Goal: Book appointment/travel/reservation

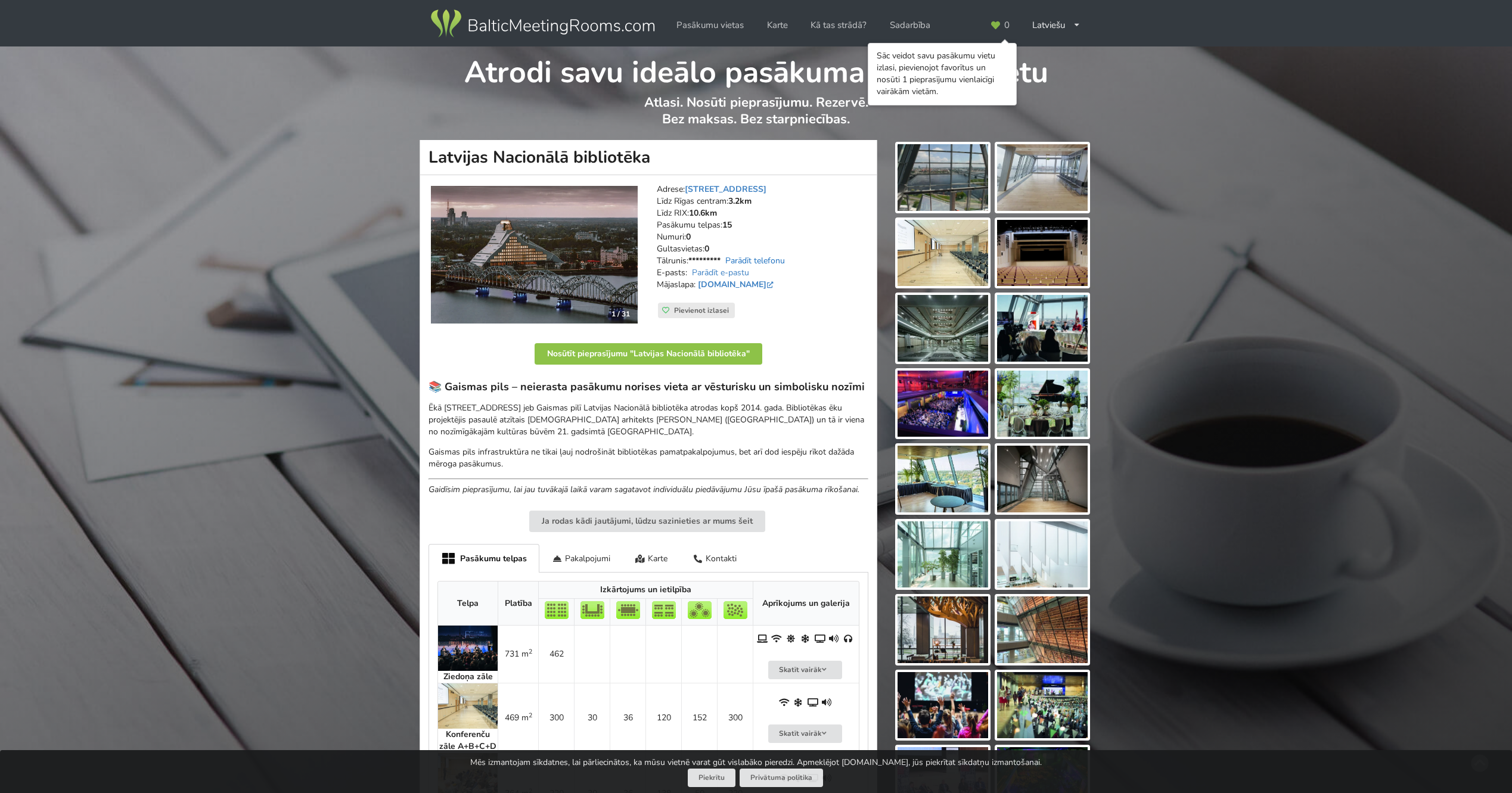
click at [760, 264] on link "Parādīt telefonu" at bounding box center [755, 260] width 60 height 11
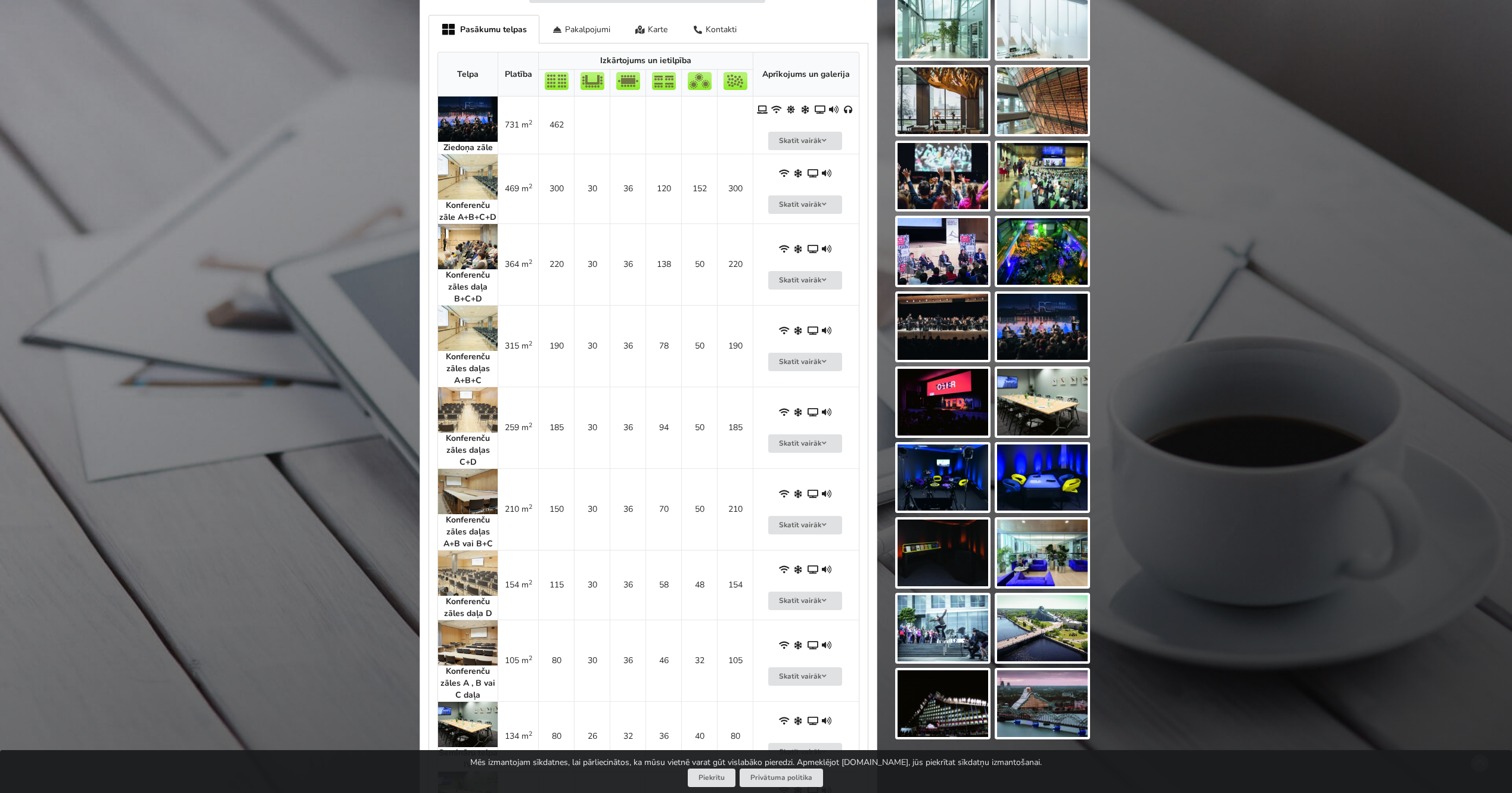
scroll to position [526, 0]
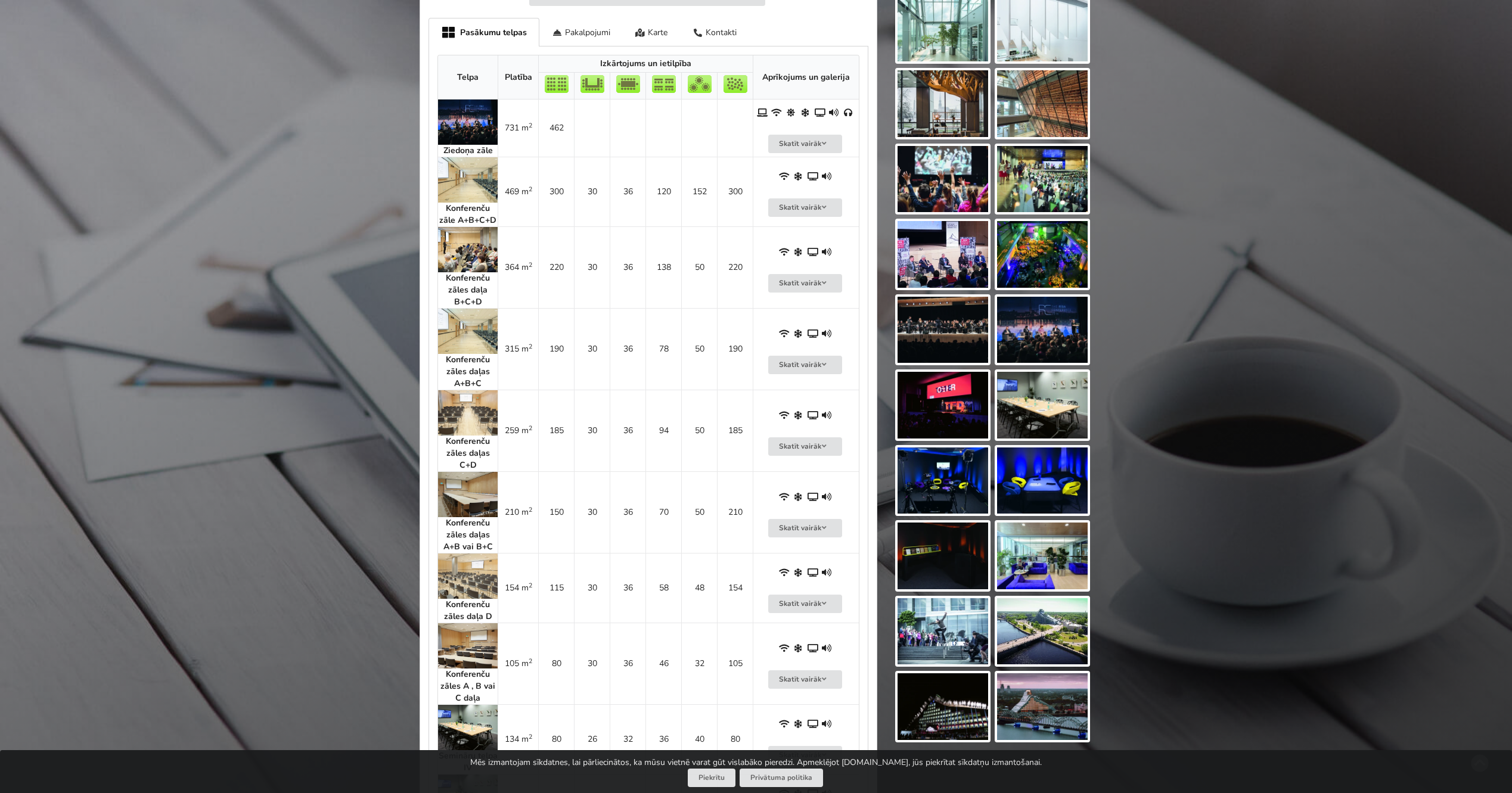
click at [362, 304] on div "Atrodi savu ideālo pasākuma norises vietu Atlasi. Nosūti pieprasījumu. Rezervē.…" at bounding box center [756, 389] width 1512 height 1737
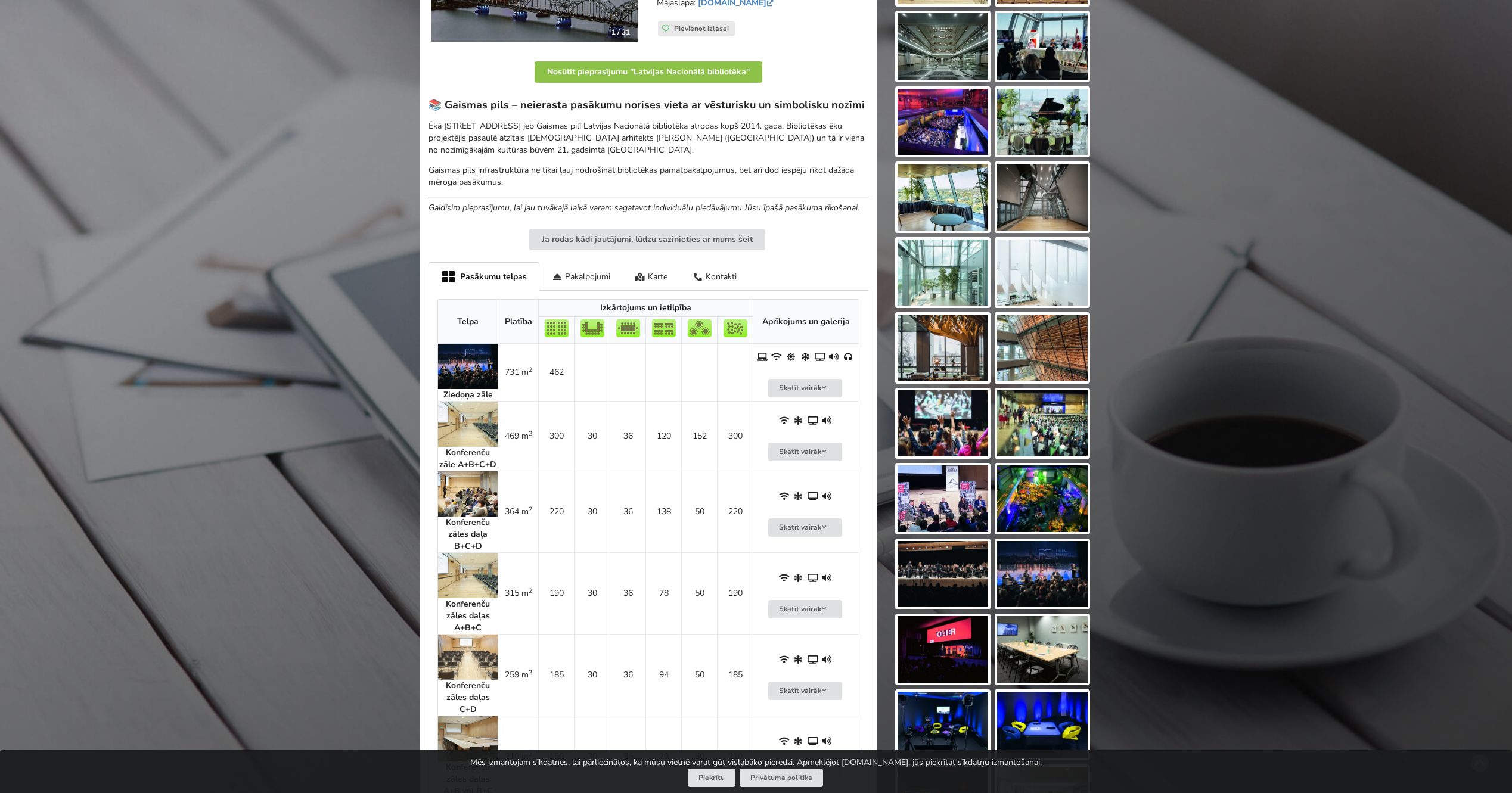
scroll to position [269, 0]
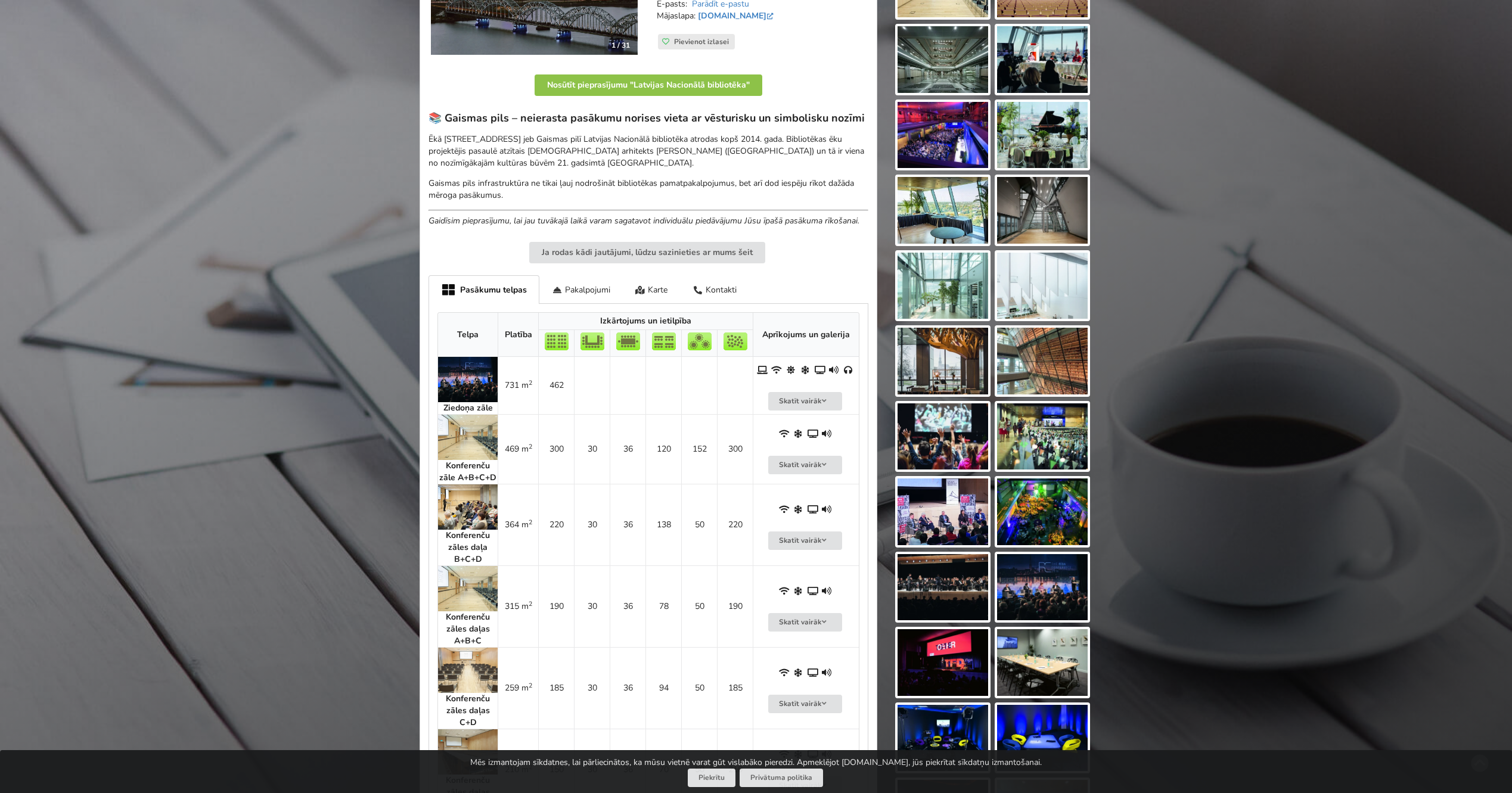
click at [945, 215] on img at bounding box center [942, 210] width 91 height 67
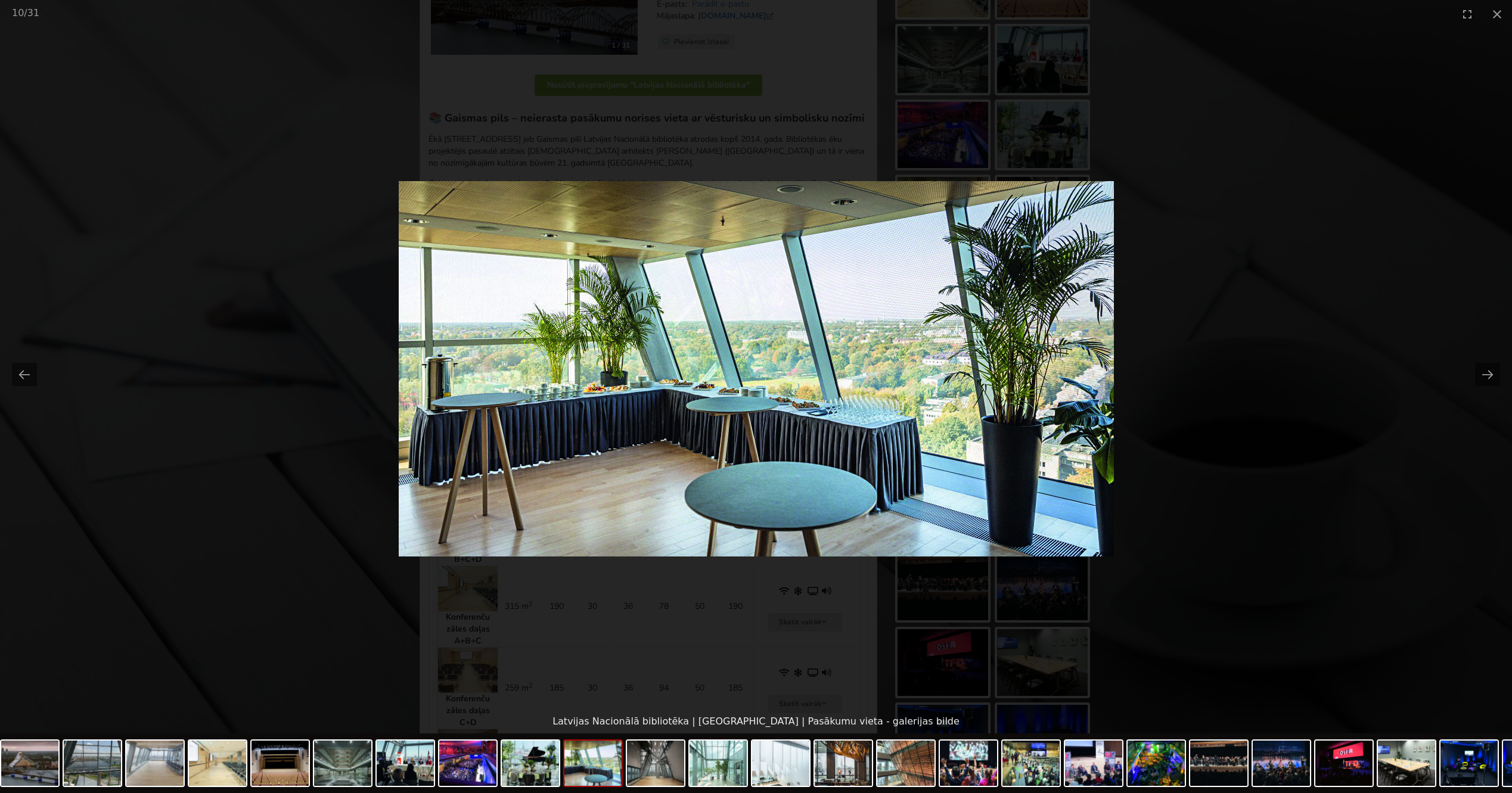
scroll to position [0, 0]
click at [1482, 369] on button "Next slide" at bounding box center [1487, 374] width 25 height 23
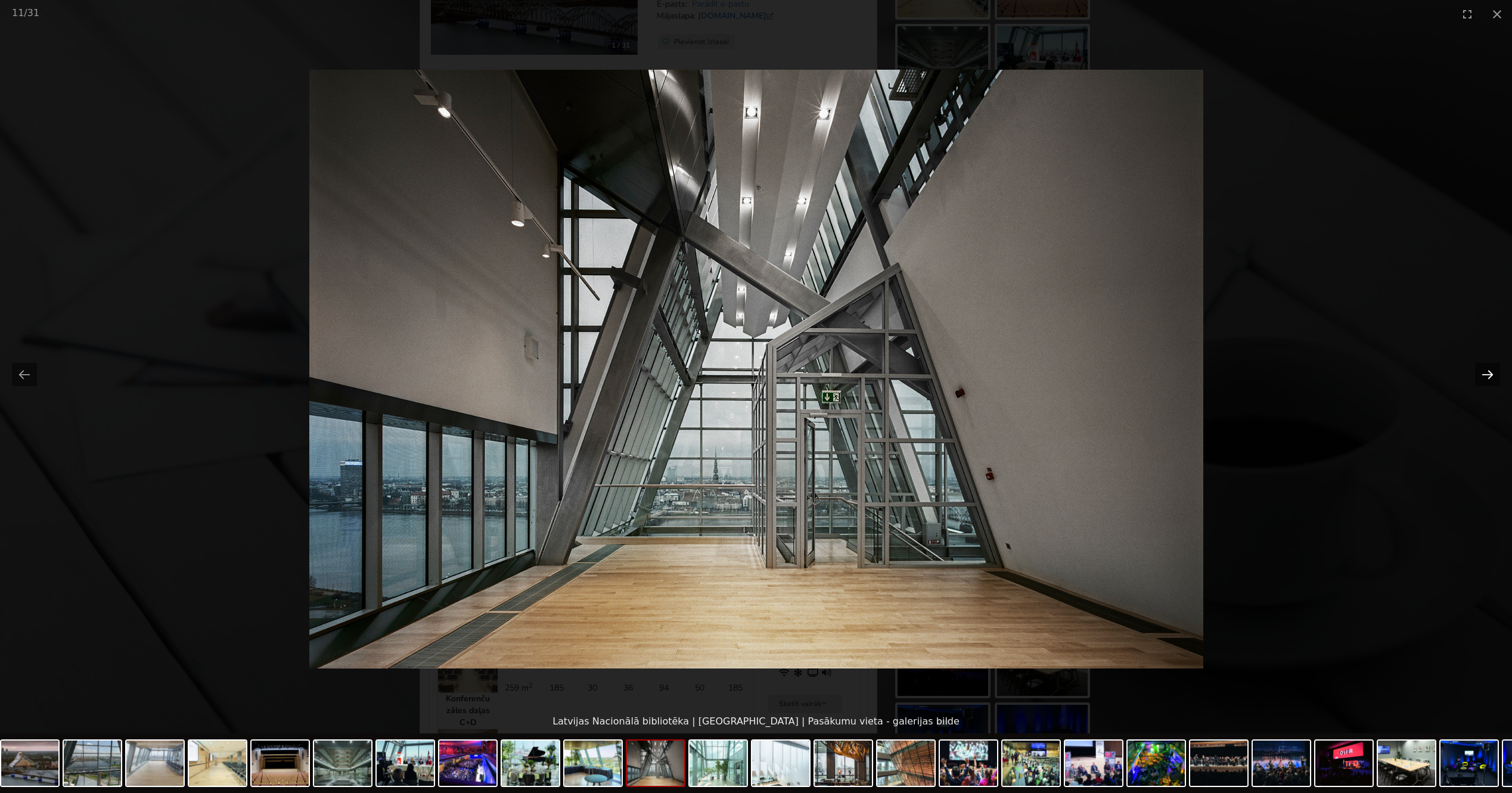
click at [1482, 369] on button "Next slide" at bounding box center [1487, 374] width 25 height 23
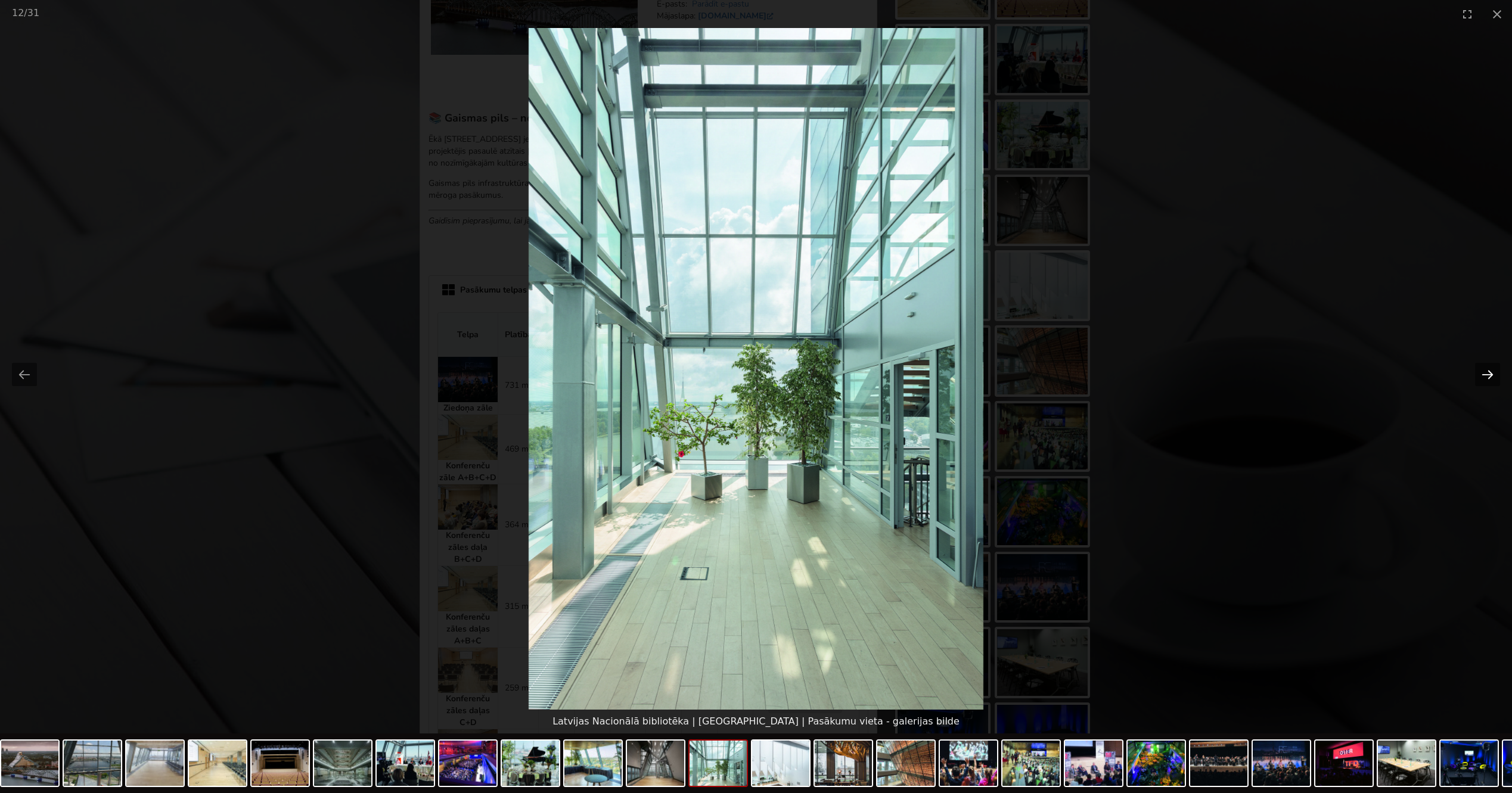
click at [1482, 369] on button "Next slide" at bounding box center [1487, 374] width 25 height 23
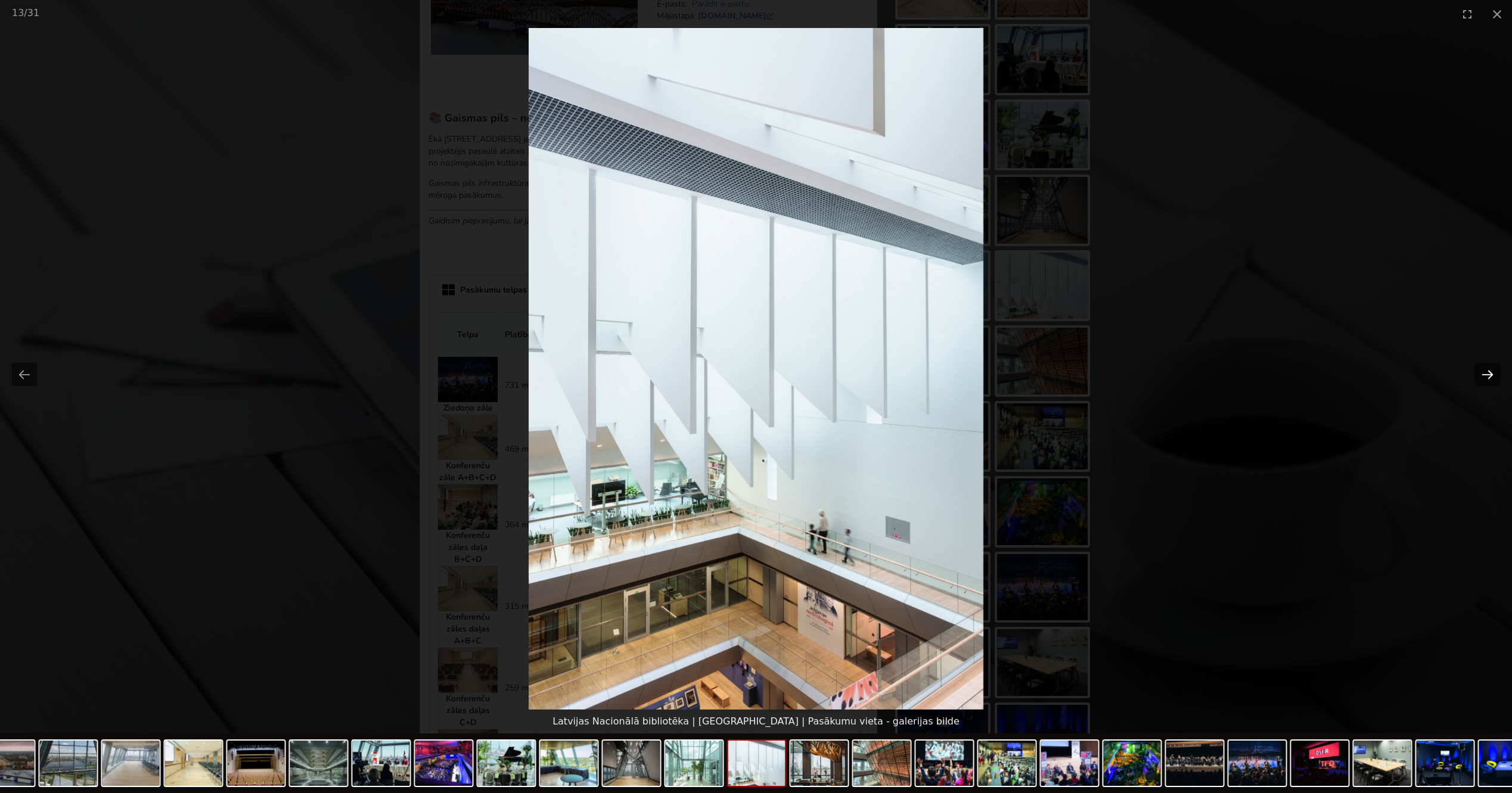
click at [1482, 369] on button "Next slide" at bounding box center [1487, 374] width 25 height 23
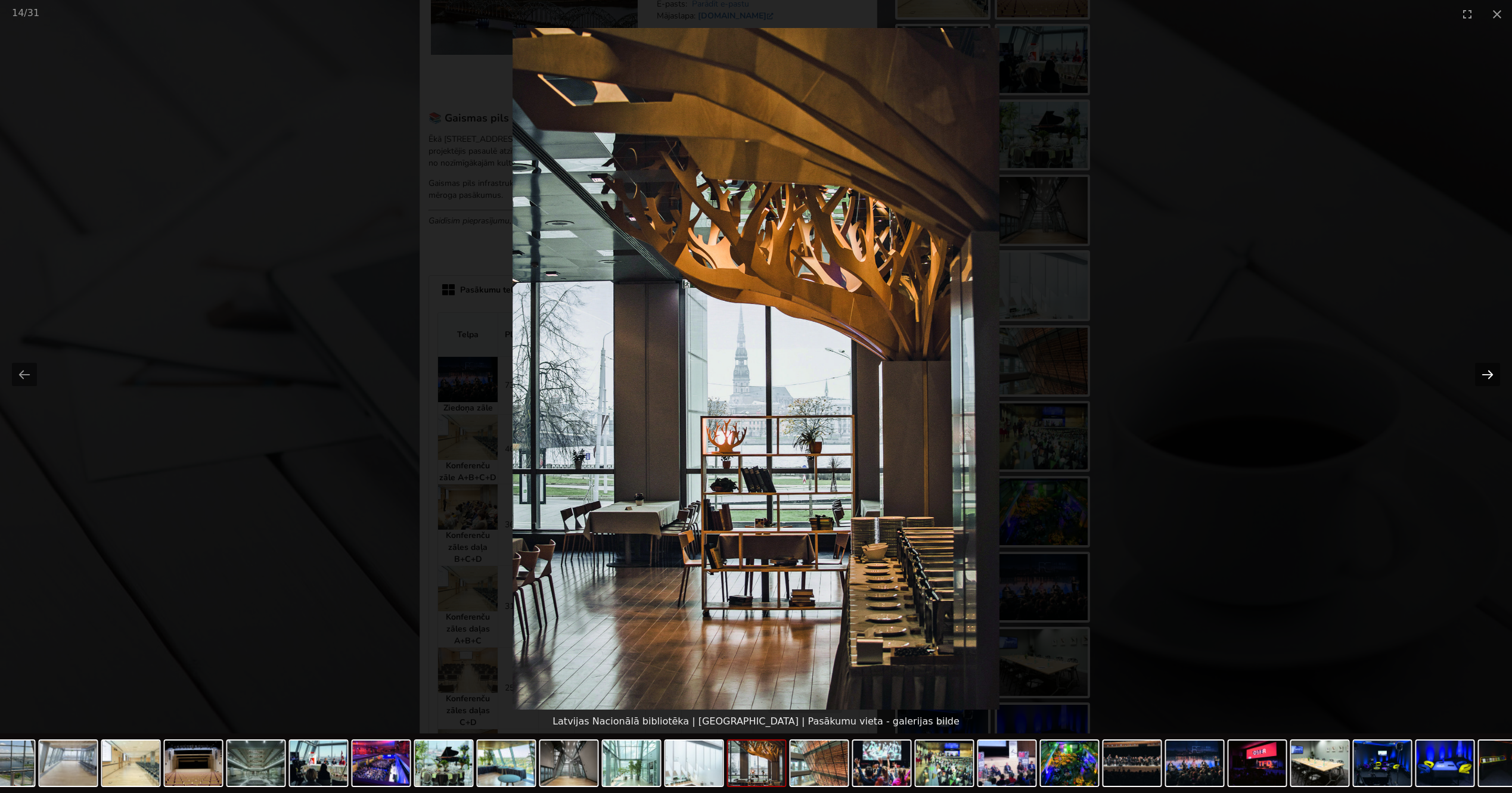
click at [1482, 369] on button "Next slide" at bounding box center [1487, 374] width 25 height 23
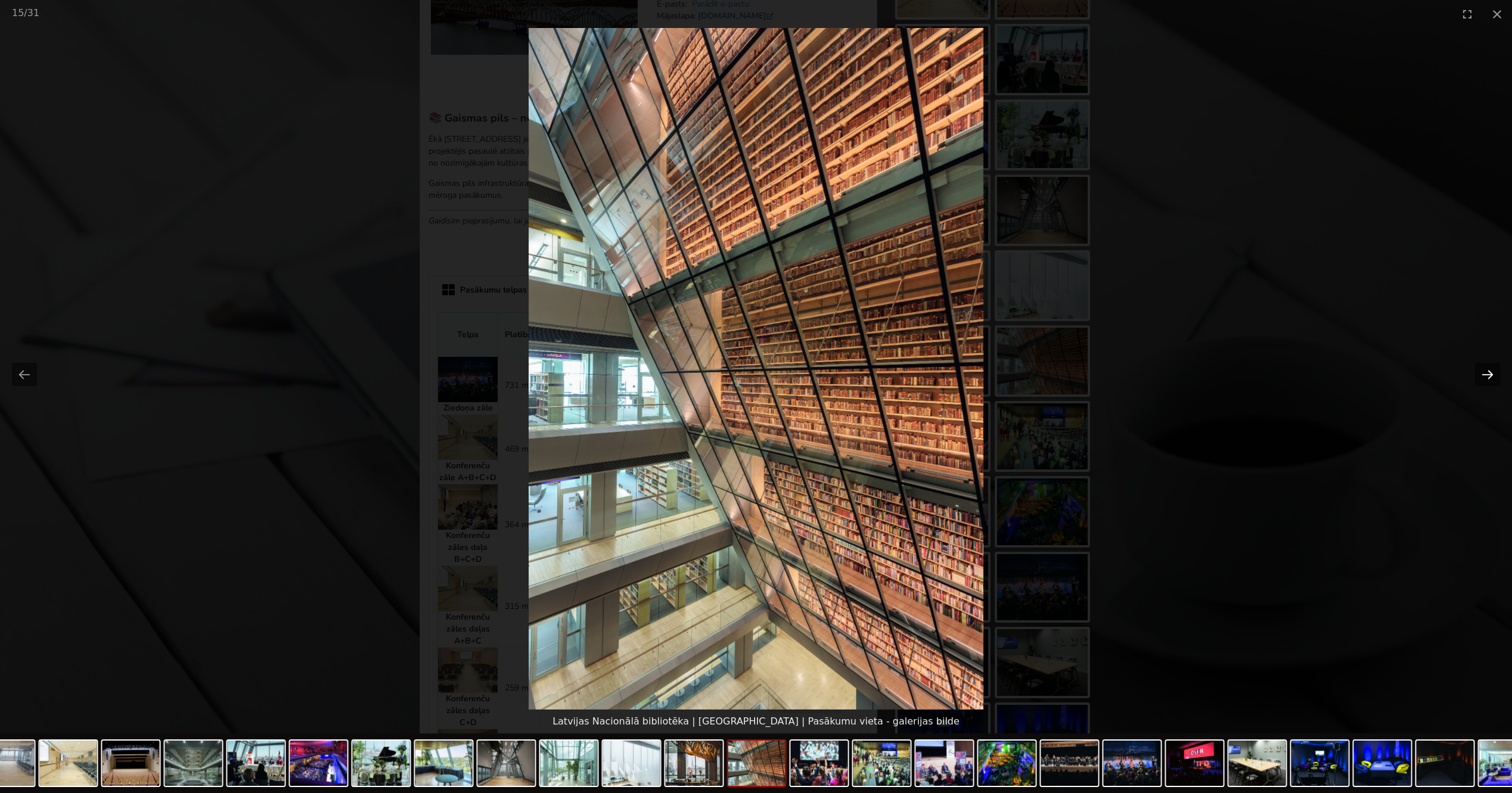
click at [1482, 369] on button "Next slide" at bounding box center [1487, 374] width 25 height 23
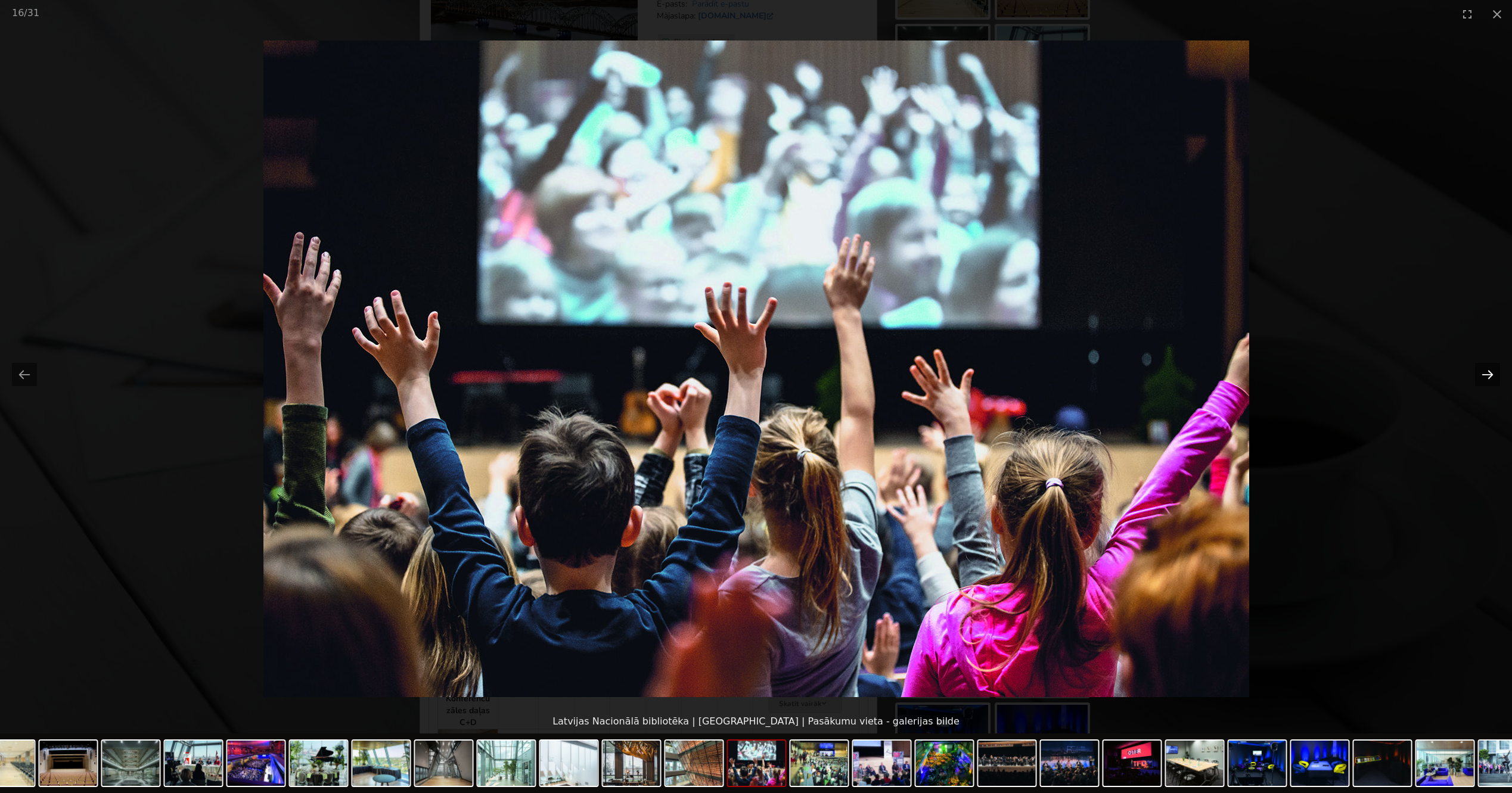
click at [1482, 369] on button "Next slide" at bounding box center [1487, 374] width 25 height 23
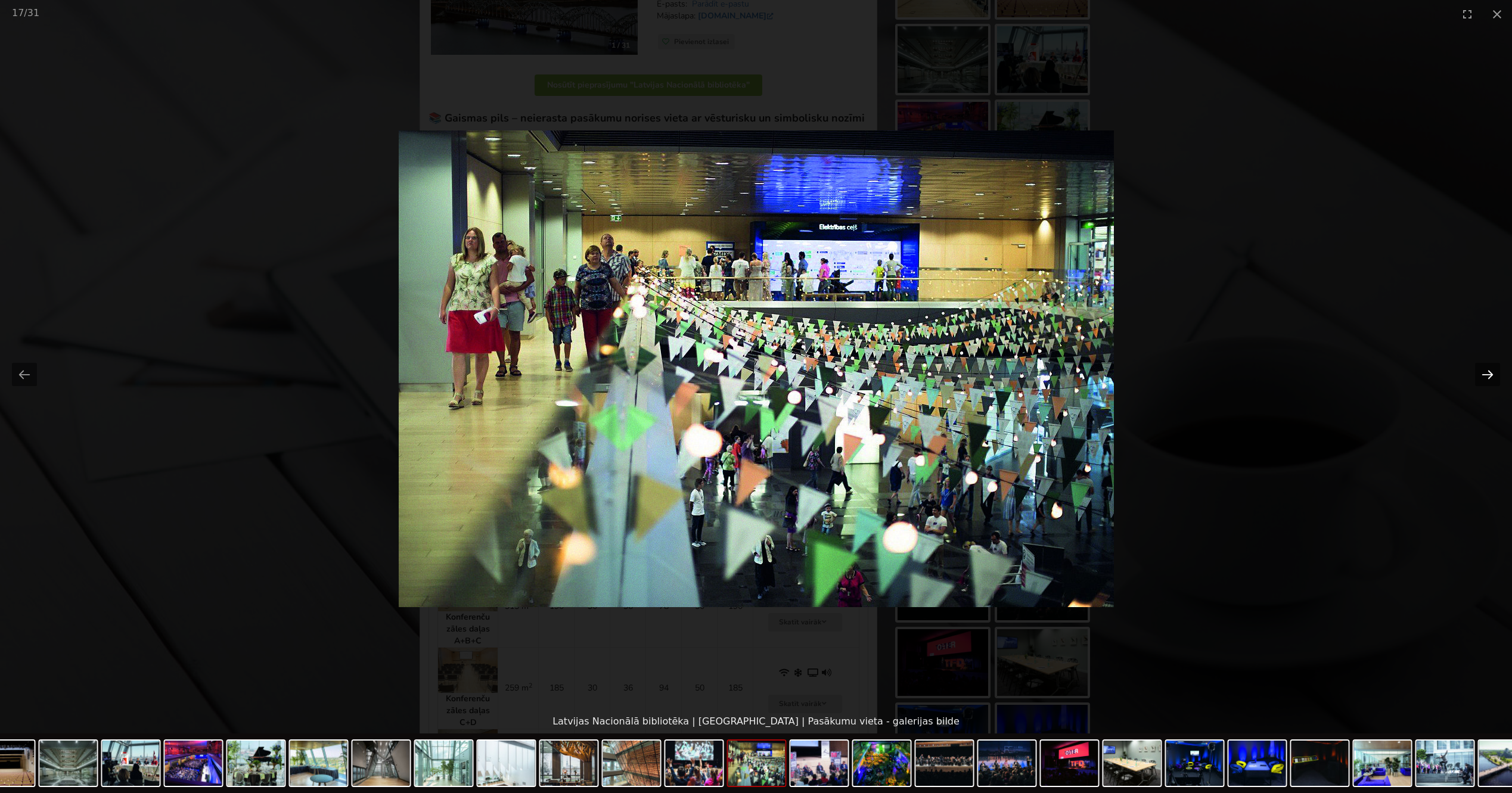
click at [1482, 369] on button "Next slide" at bounding box center [1487, 374] width 25 height 23
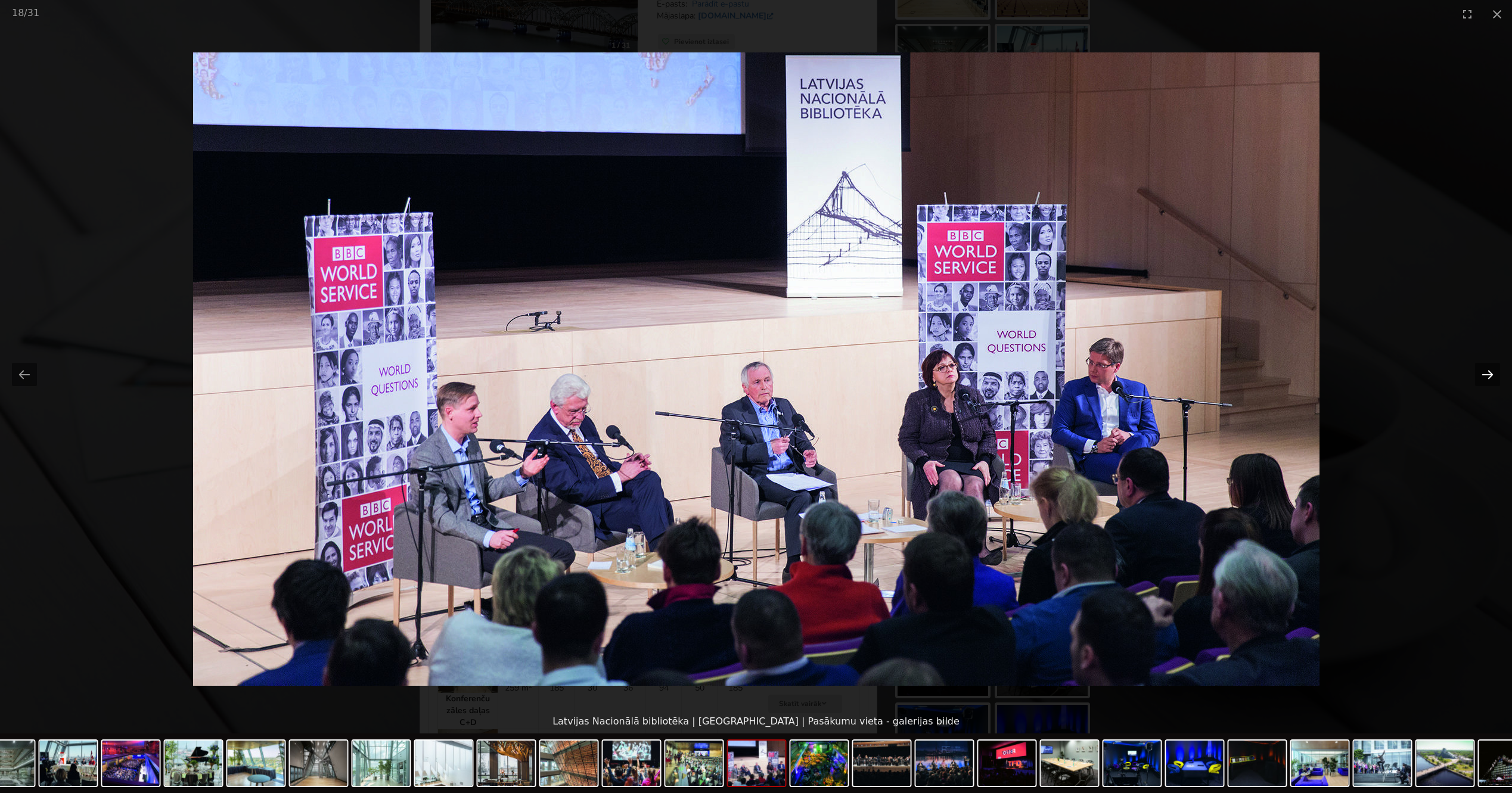
click at [1482, 369] on button "Next slide" at bounding box center [1487, 374] width 25 height 23
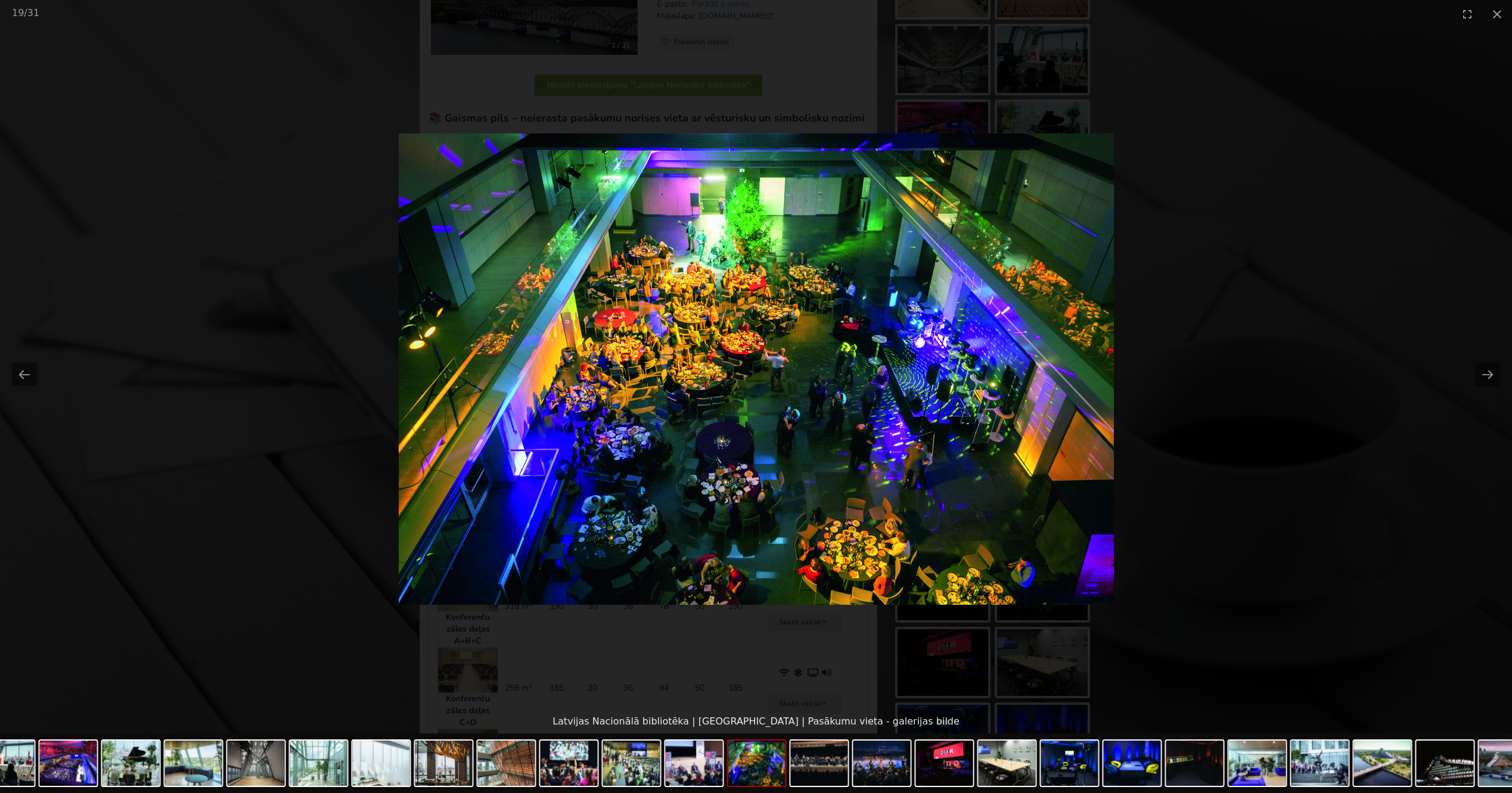
click at [1315, 133] on picture at bounding box center [756, 369] width 1512 height 682
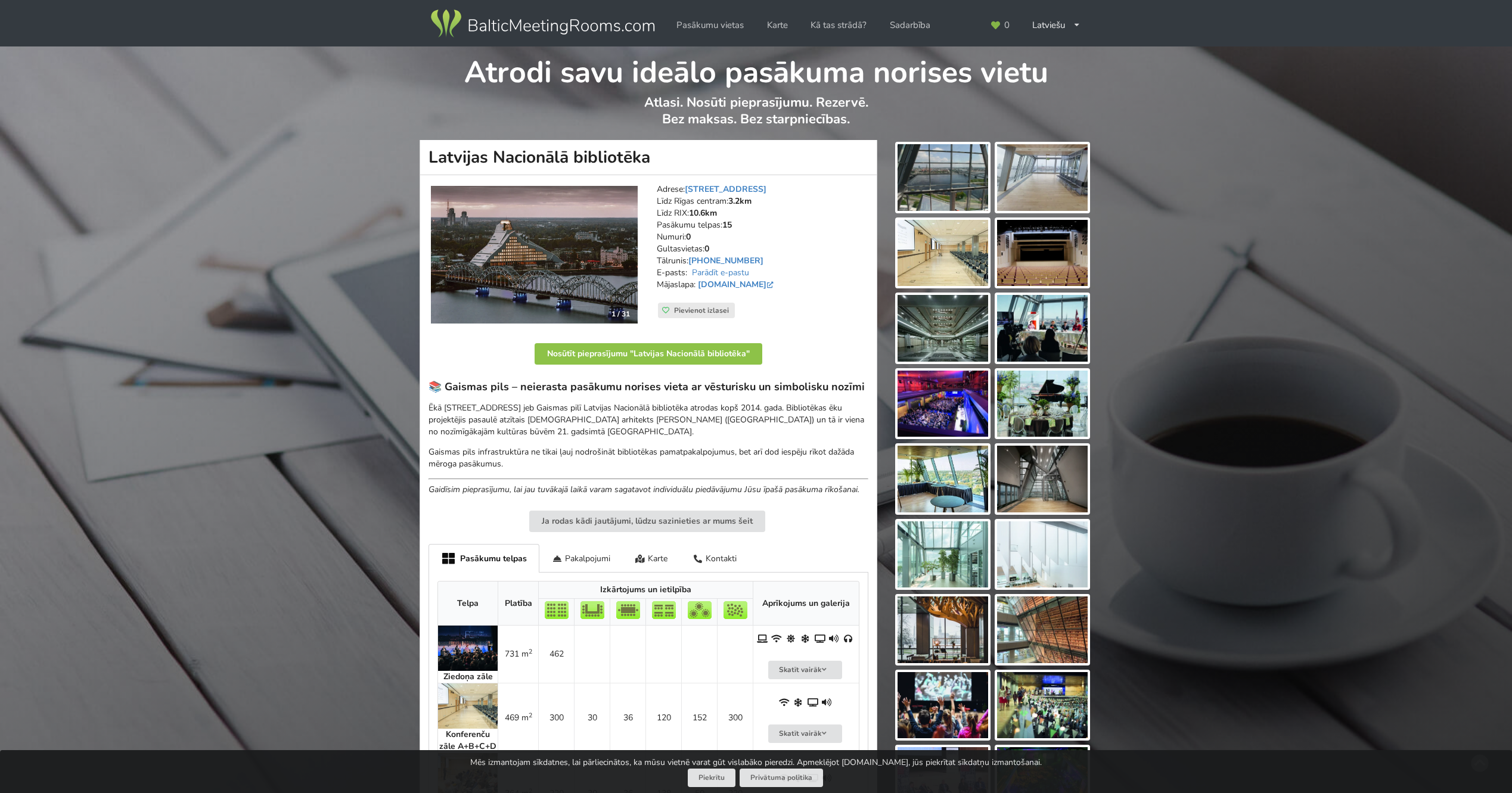
click at [937, 182] on img at bounding box center [942, 178] width 91 height 67
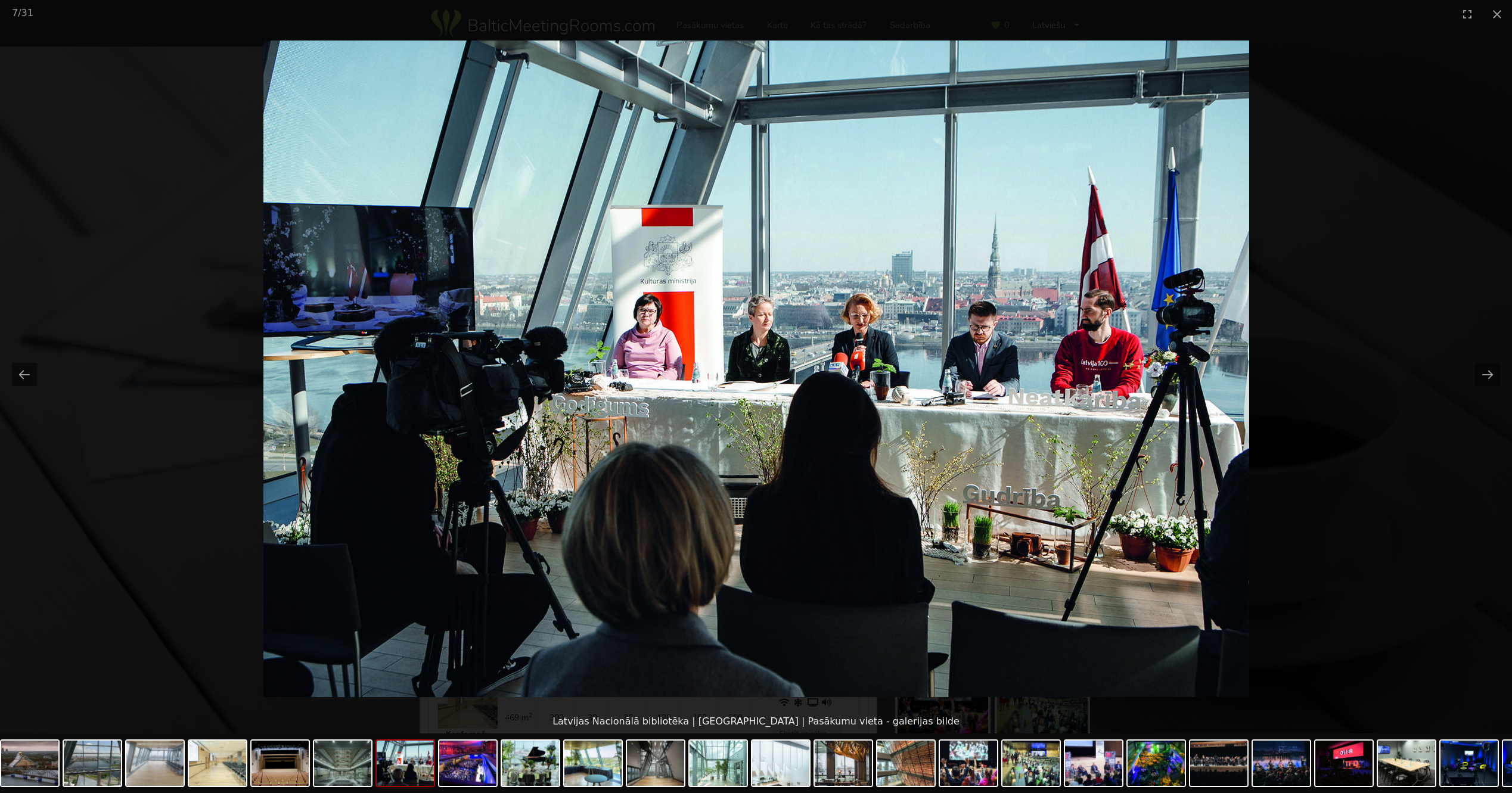
click at [1387, 99] on picture at bounding box center [756, 369] width 1512 height 682
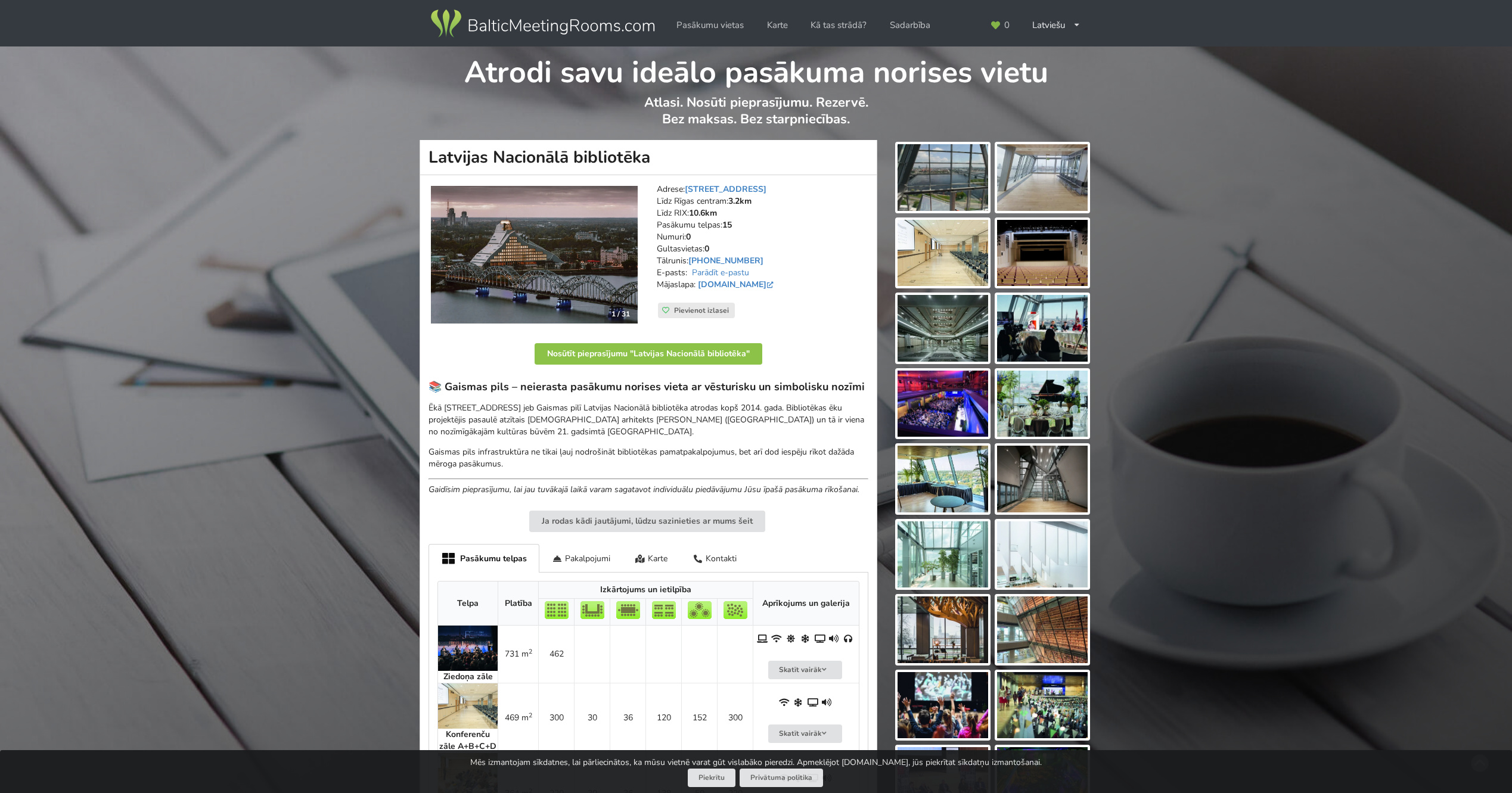
click at [943, 174] on img at bounding box center [942, 178] width 91 height 67
